Goal: Information Seeking & Learning: Learn about a topic

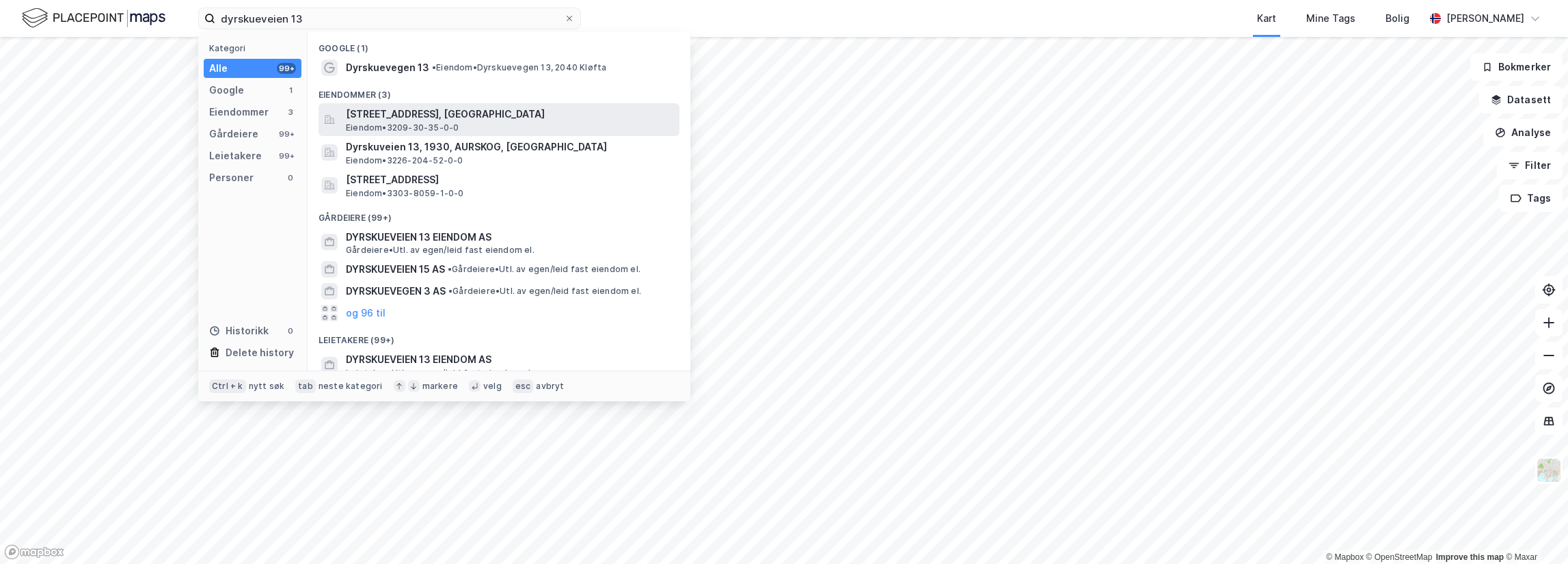
click at [395, 113] on span "[STREET_ADDRESS], [GEOGRAPHIC_DATA]" at bounding box center [509, 113] width 329 height 16
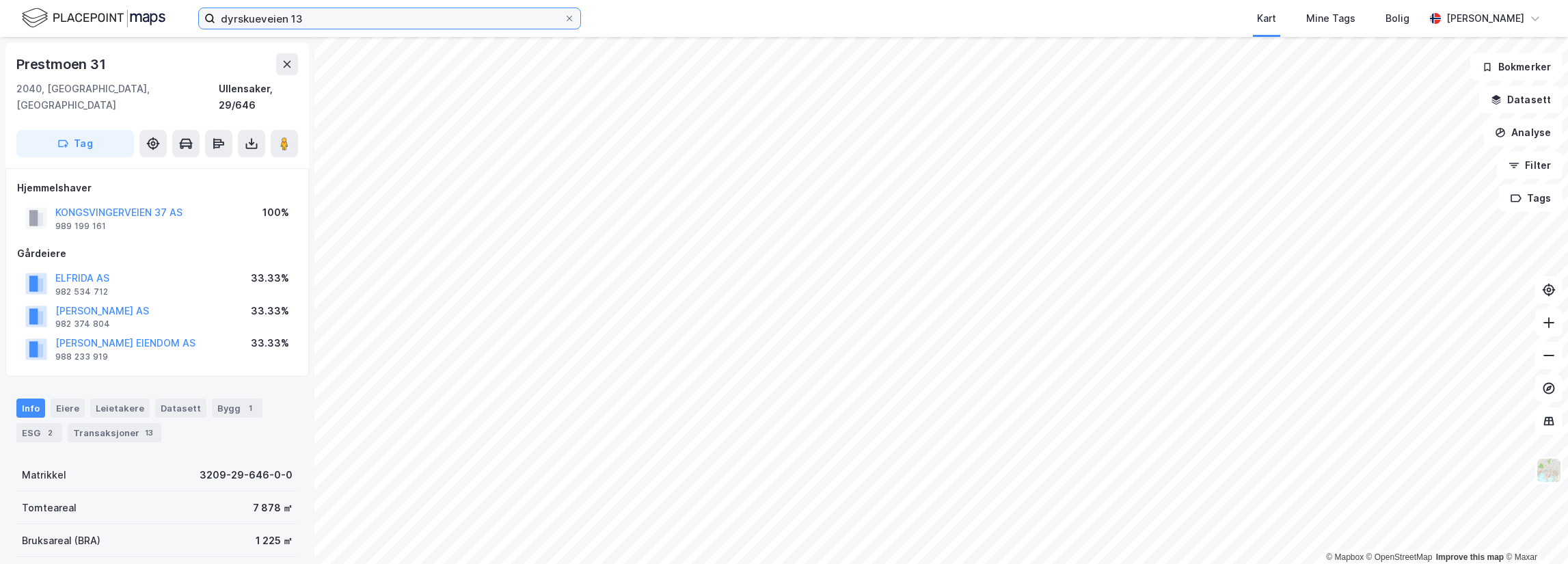
click at [302, 20] on input "dyrskueveien 13" at bounding box center [389, 19] width 349 height 20
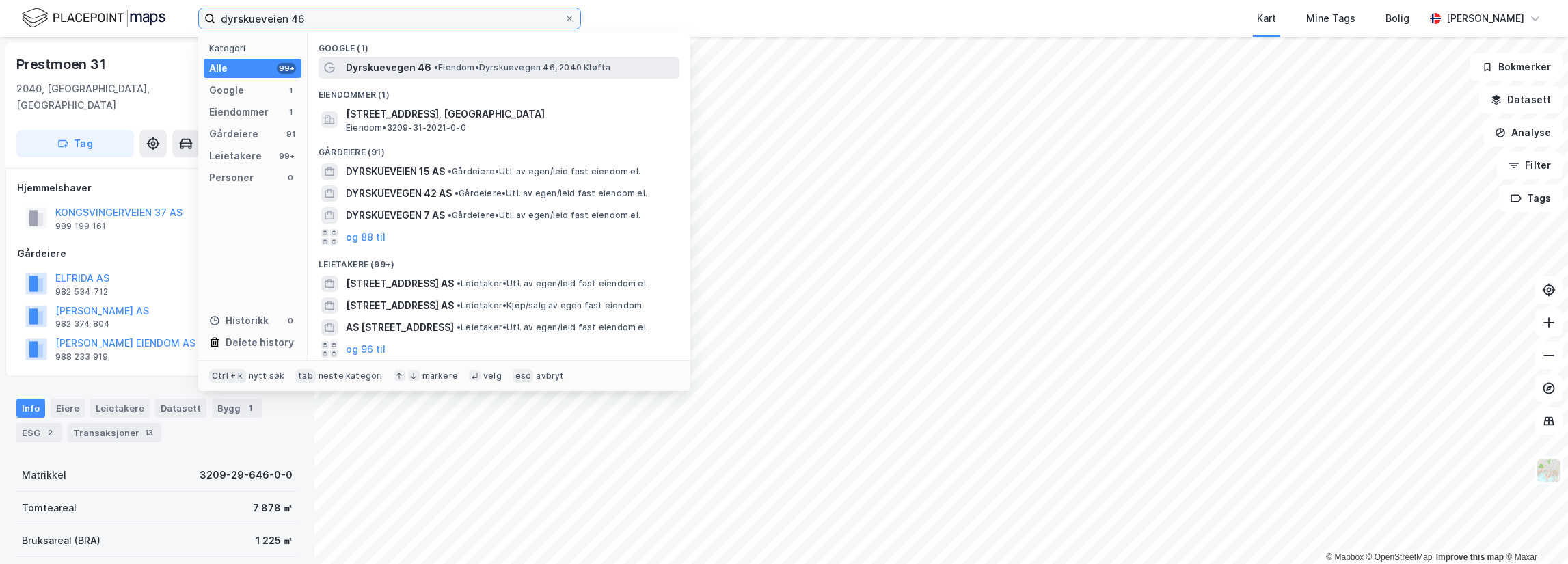
type input "dyrskueveien 46"
click at [513, 62] on span "• Eiendom • Dyrskuevegen 46, 2040 [GEOGRAPHIC_DATA]" at bounding box center [522, 68] width 176 height 11
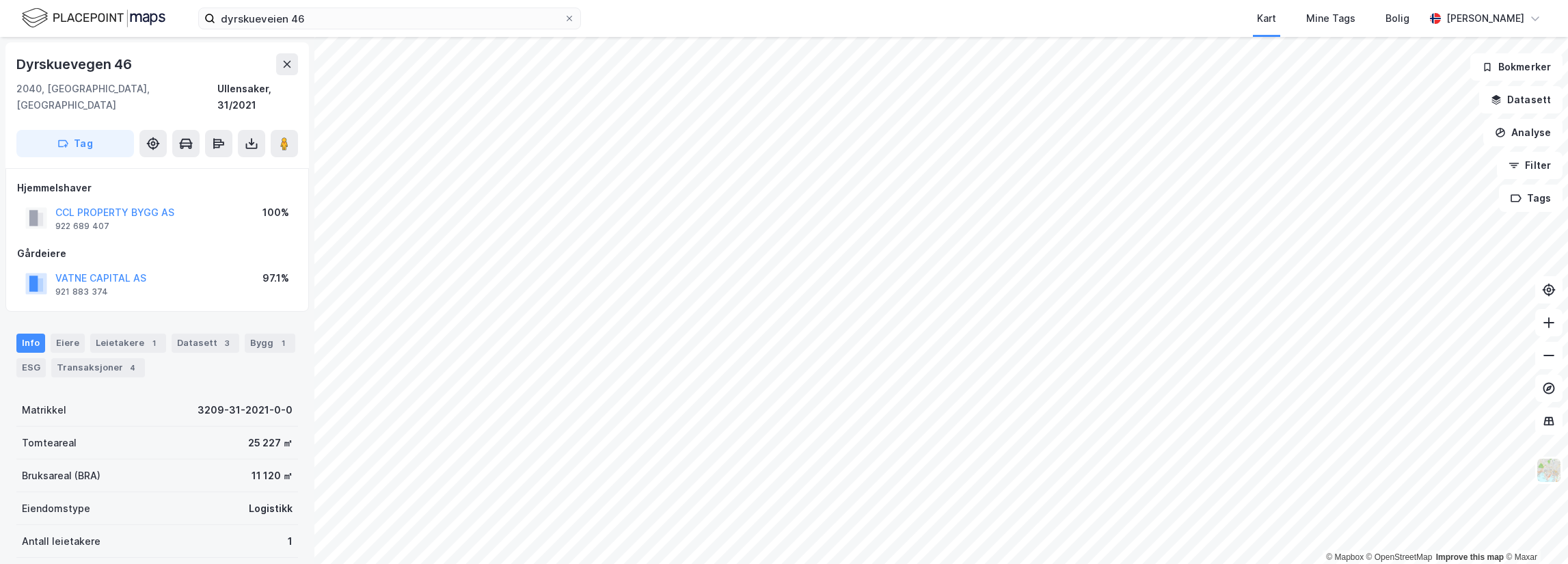
click at [1052, 563] on html "dyrskueveien 46 Kart Mine Tags Bolig [PERSON_NAME] © Mapbox © OpenStreetMap Imp…" at bounding box center [784, 282] width 1568 height 564
